Goal: Task Accomplishment & Management: Manage account settings

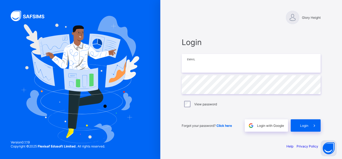
click at [217, 60] on input "email" at bounding box center [251, 63] width 139 height 19
type input "**********"
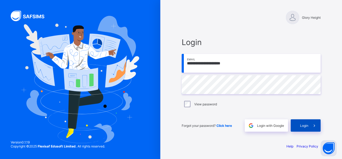
click at [306, 119] on div "Login" at bounding box center [306, 125] width 30 height 12
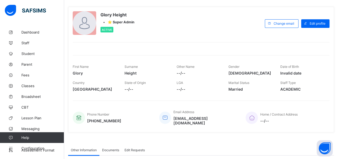
scroll to position [26, 0]
click at [37, 147] on span "Configuration" at bounding box center [42, 148] width 43 height 4
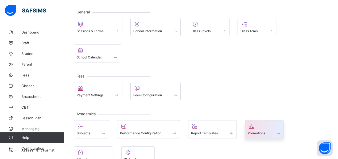
click at [257, 123] on div at bounding box center [264, 126] width 33 height 6
